Goal: Information Seeking & Learning: Learn about a topic

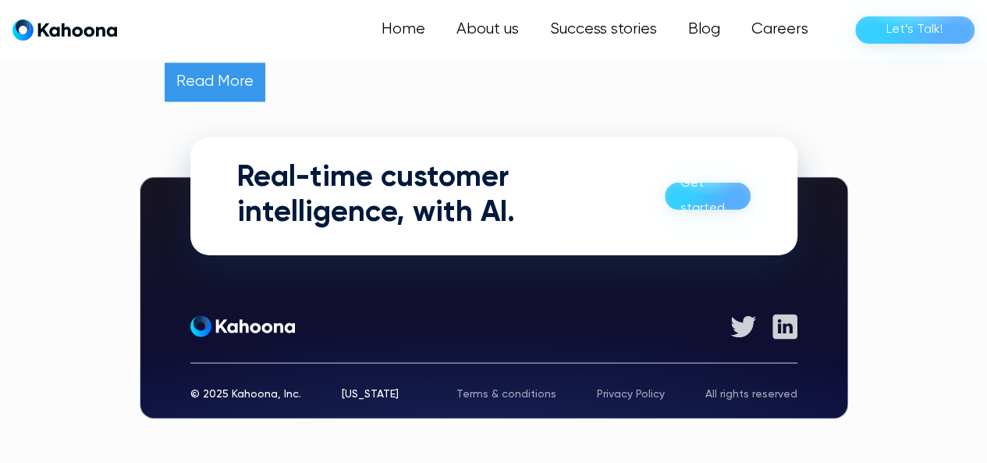
scroll to position [1144, 0]
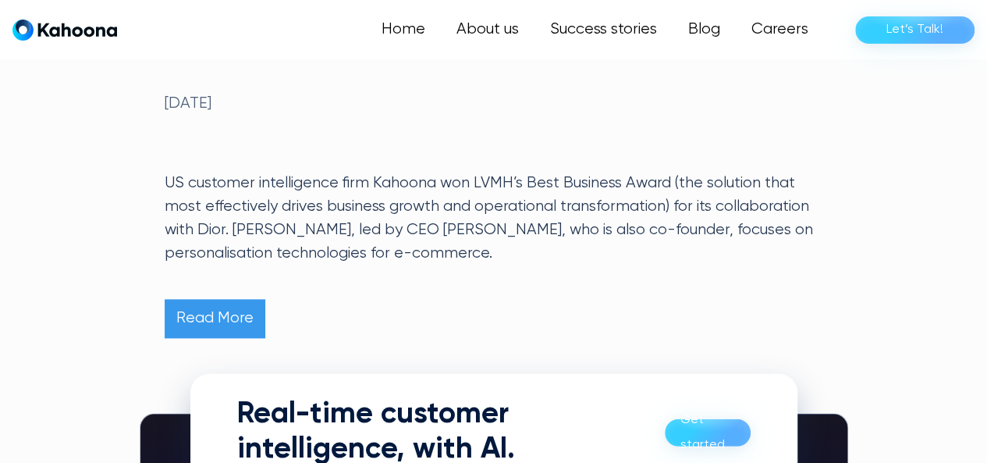
click at [228, 325] on link "Read More" at bounding box center [215, 318] width 101 height 39
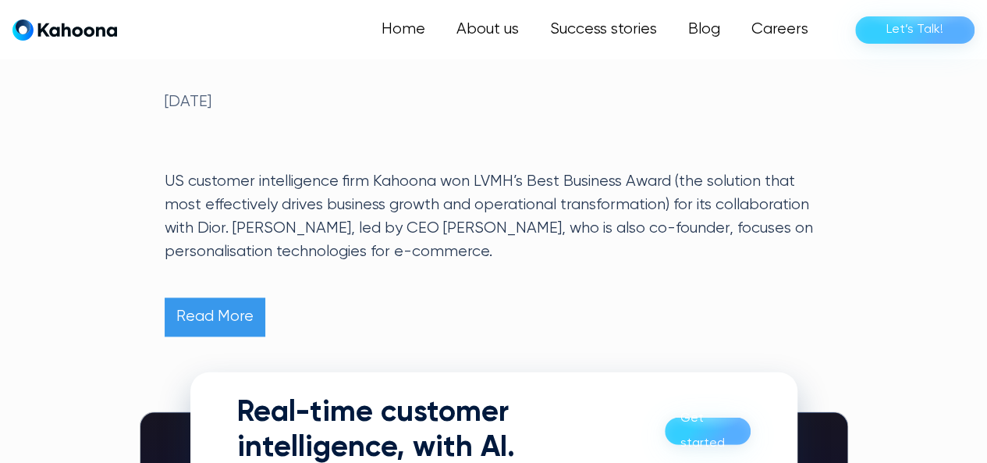
scroll to position [908, 0]
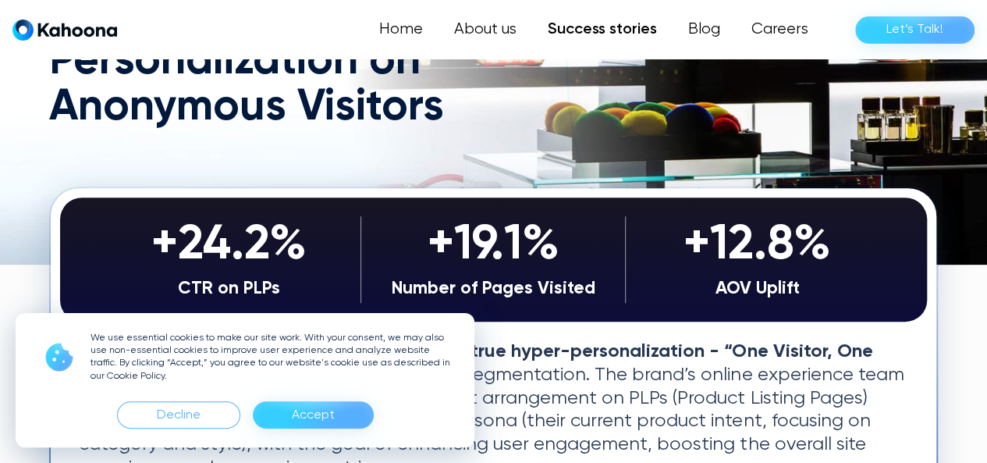
click at [312, 407] on div "Accept" at bounding box center [313, 415] width 43 height 25
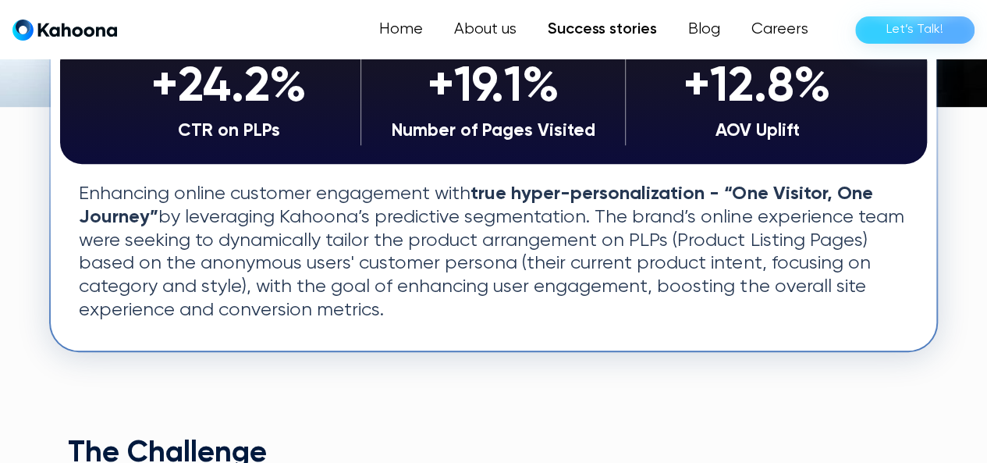
scroll to position [393, 0]
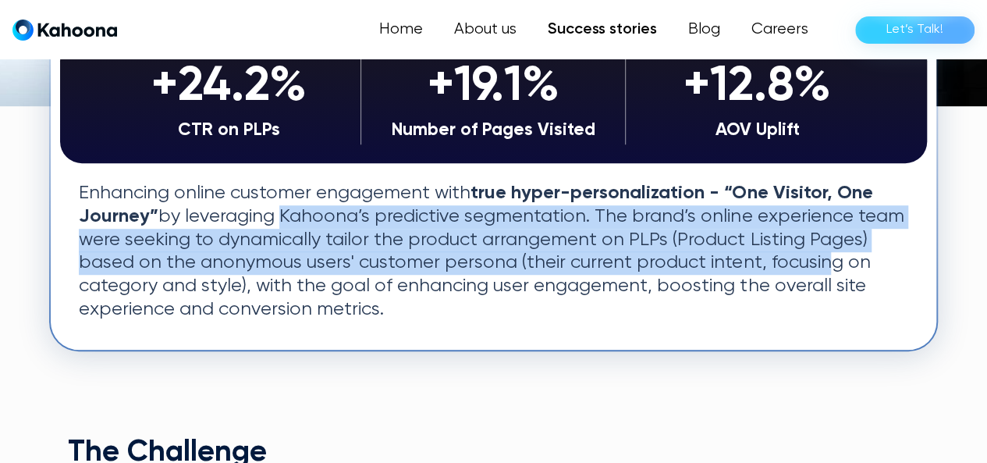
drag, startPoint x: 386, startPoint y: 232, endPoint x: 792, endPoint y: 310, distance: 414.0
click at [805, 266] on p "Enhancing online customer engagement with true hyper-personalization - “One Vis…" at bounding box center [494, 252] width 830 height 140
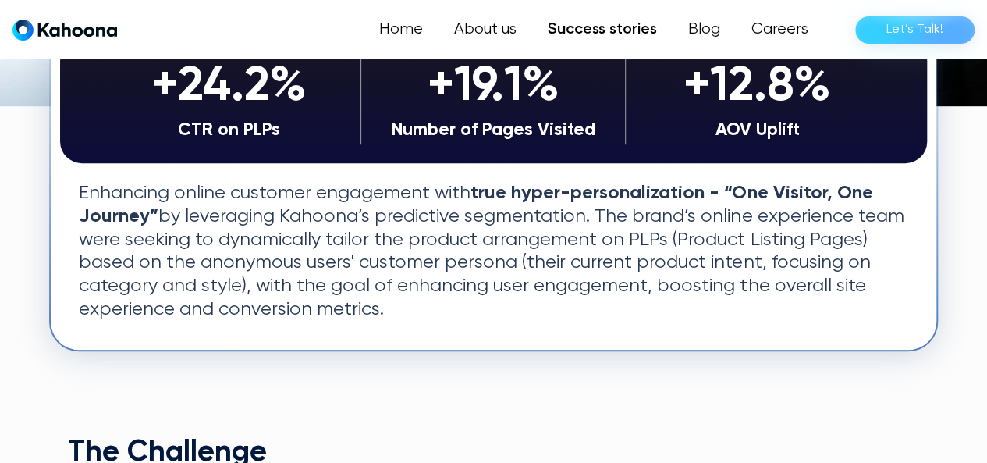
click at [766, 322] on p "Enhancing online customer engagement with true hyper-personalization - “One Vis…" at bounding box center [494, 252] width 830 height 140
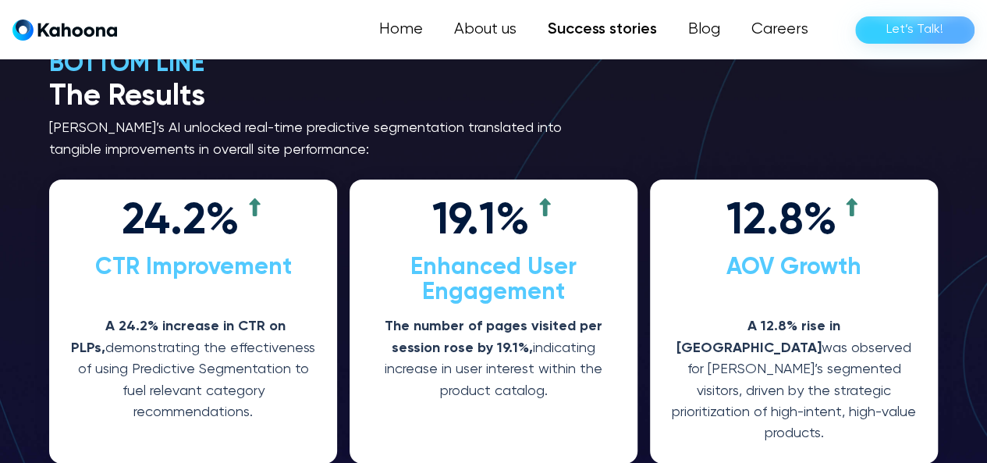
scroll to position [2422, 0]
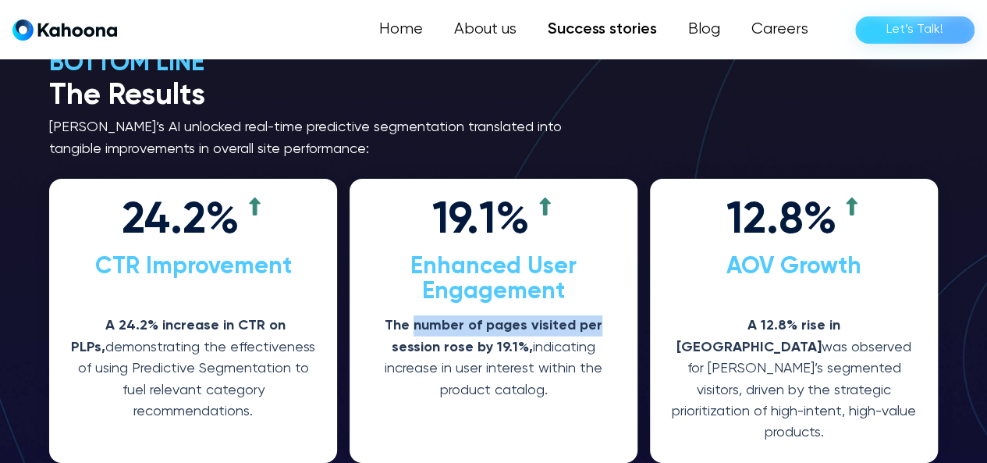
drag, startPoint x: 415, startPoint y: 309, endPoint x: 628, endPoint y: 308, distance: 213.1
click at [628, 308] on div "19.1% Enhanced User Engagement The number of pages visited per session rose by …" at bounding box center [494, 321] width 288 height 284
click at [543, 363] on p "The number of pages visited per session rose by 19.1%, indicating increase in u…" at bounding box center [493, 357] width 251 height 85
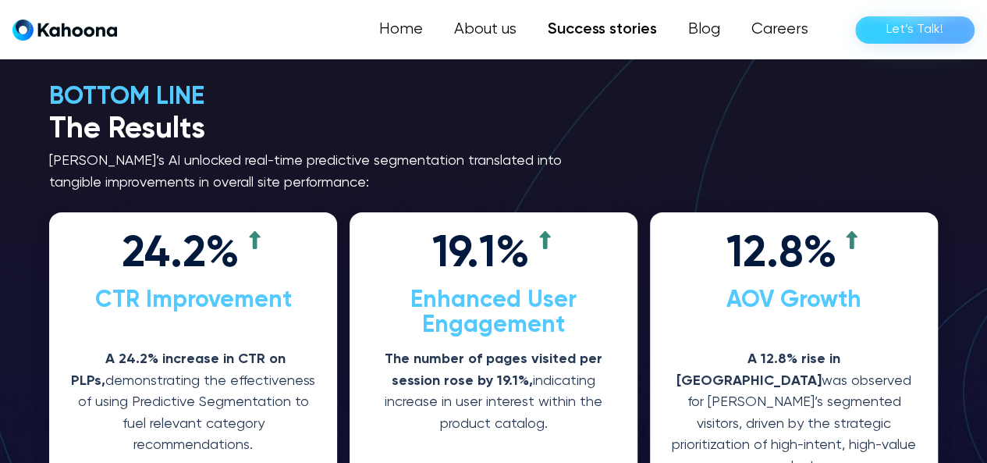
scroll to position [2384, 0]
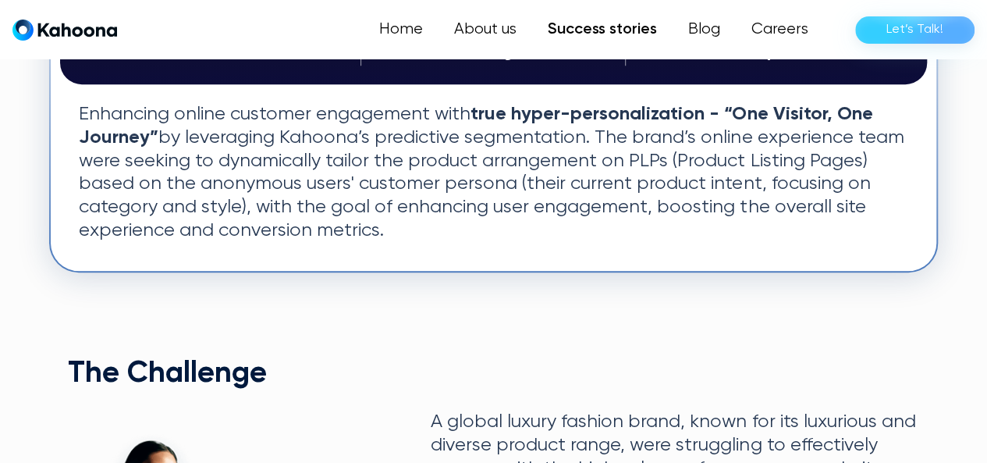
scroll to position [471, 0]
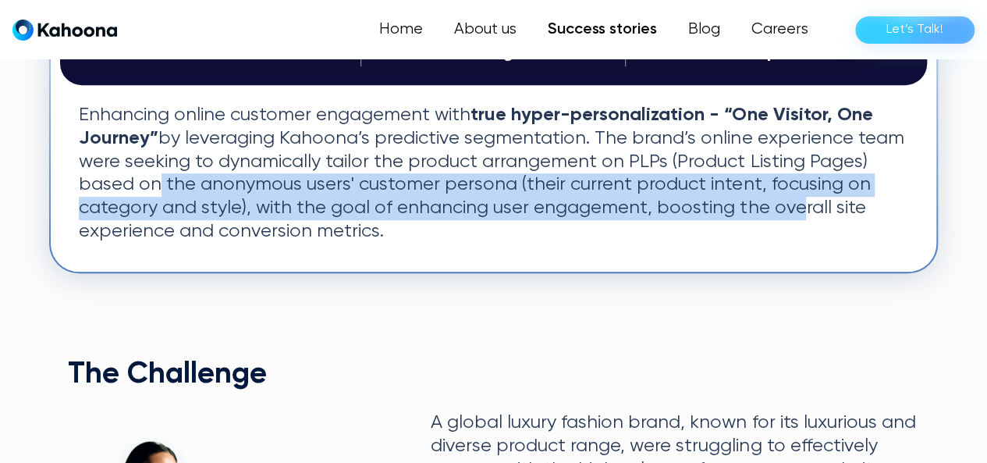
drag, startPoint x: 141, startPoint y: 194, endPoint x: 773, endPoint y: 213, distance: 632.4
click at [773, 213] on p "Enhancing online customer engagement with true hyper-personalization - “One Vis…" at bounding box center [494, 174] width 830 height 140
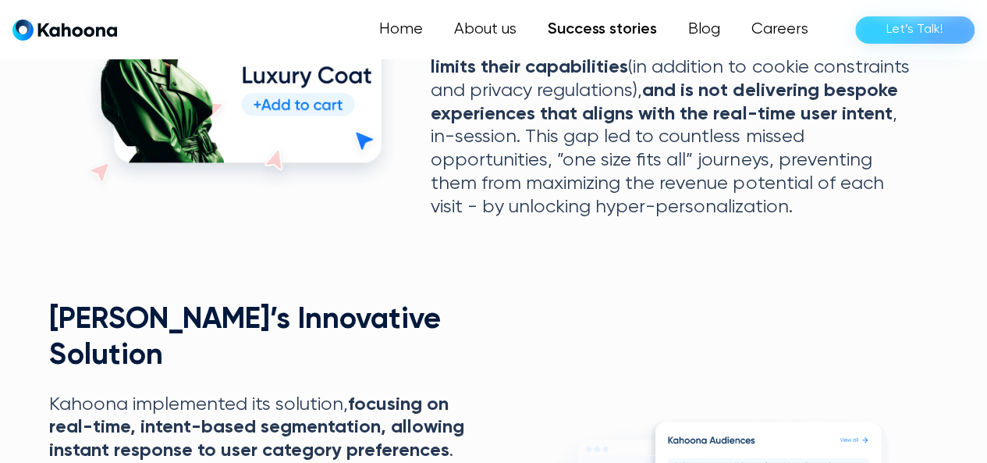
scroll to position [944, 0]
